Goal: Check status: Check status

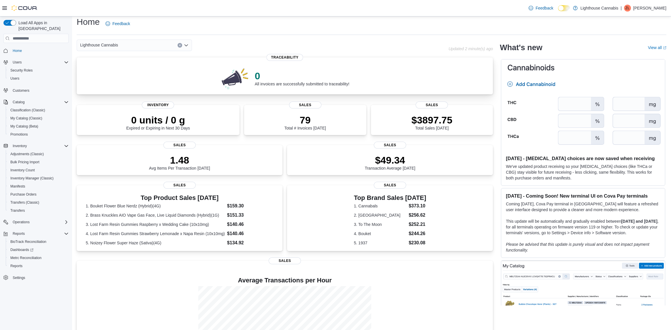
scroll to position [4, 0]
click at [438, 121] on p "$3897.75" at bounding box center [432, 120] width 41 height 12
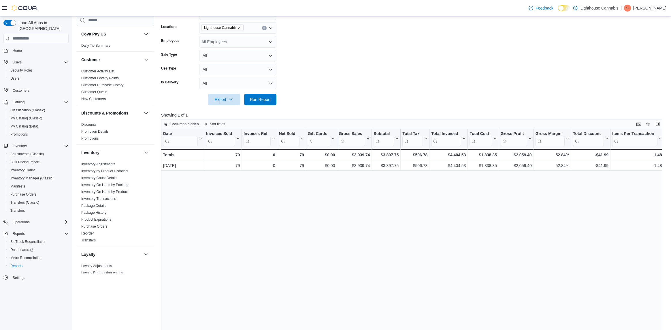
scroll to position [67, 0]
